Goal: Transaction & Acquisition: Purchase product/service

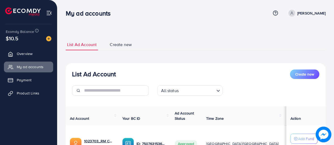
scroll to position [55, 0]
click at [35, 79] on link "Payment" at bounding box center [28, 79] width 49 height 10
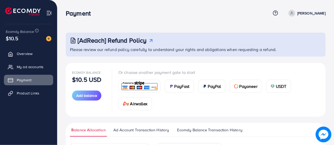
click at [178, 87] on span "PayFast" at bounding box center [182, 86] width 15 height 6
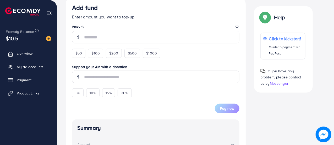
scroll to position [104, 0]
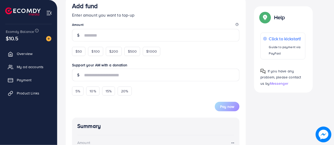
click at [79, 51] on span "$50" at bounding box center [79, 51] width 7 height 5
type input "**"
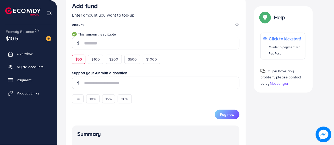
scroll to position [230, 0]
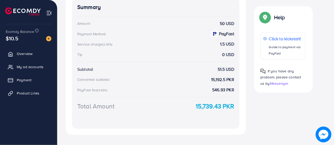
click at [31, 65] on span "My ad accounts" at bounding box center [30, 66] width 27 height 5
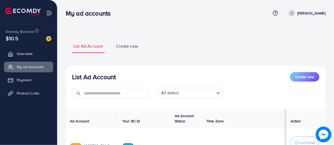
click at [29, 78] on span "Payment" at bounding box center [24, 79] width 15 height 5
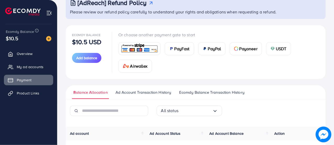
scroll to position [35, 0]
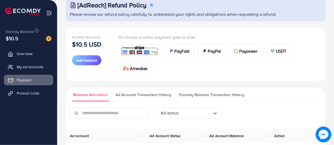
click at [182, 49] on span "PayFast" at bounding box center [182, 51] width 15 height 6
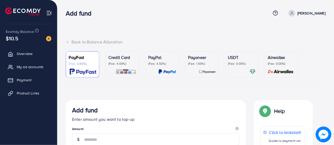
scroll to position [126, 0]
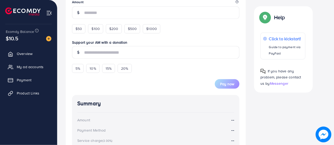
click at [81, 26] on span "$50" at bounding box center [79, 28] width 7 height 5
type input "**"
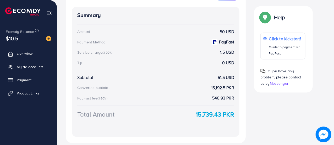
scroll to position [223, 0]
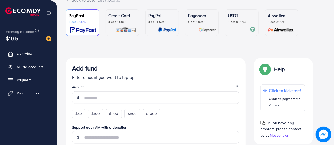
scroll to position [44, 0]
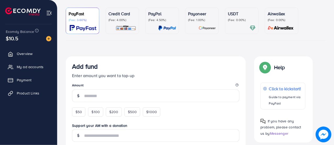
click at [34, 78] on link "Payment" at bounding box center [28, 79] width 49 height 10
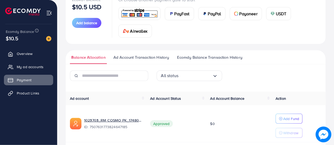
scroll to position [72, 0]
